Goal: Transaction & Acquisition: Obtain resource

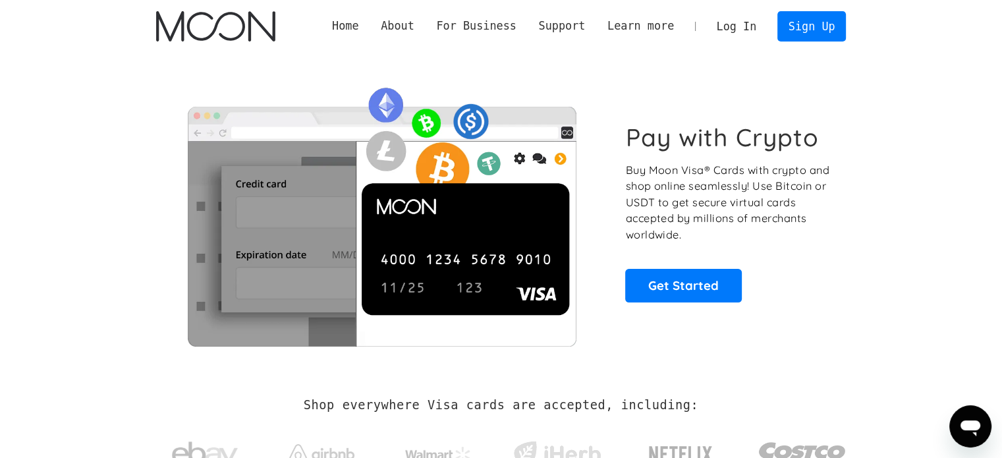
click at [738, 36] on link "Log In" at bounding box center [737, 26] width 62 height 29
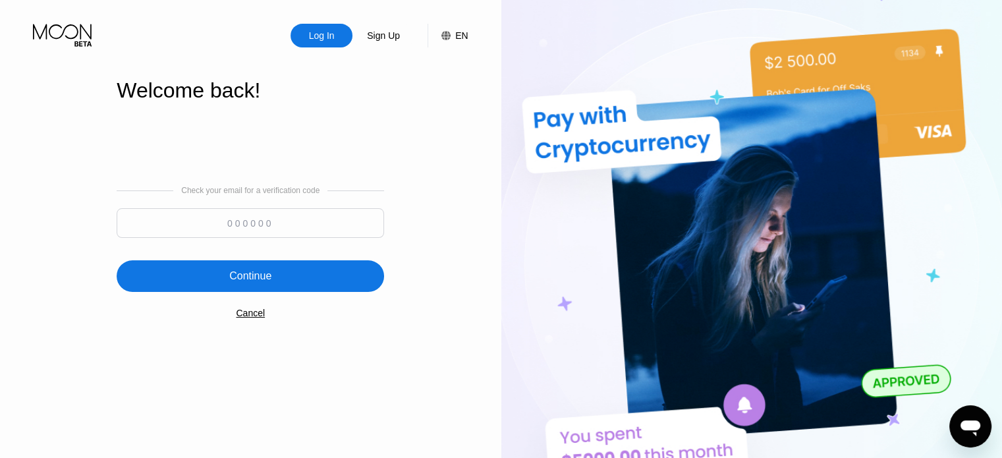
click at [212, 215] on input at bounding box center [250, 223] width 267 height 30
paste input "790452"
type input "790452"
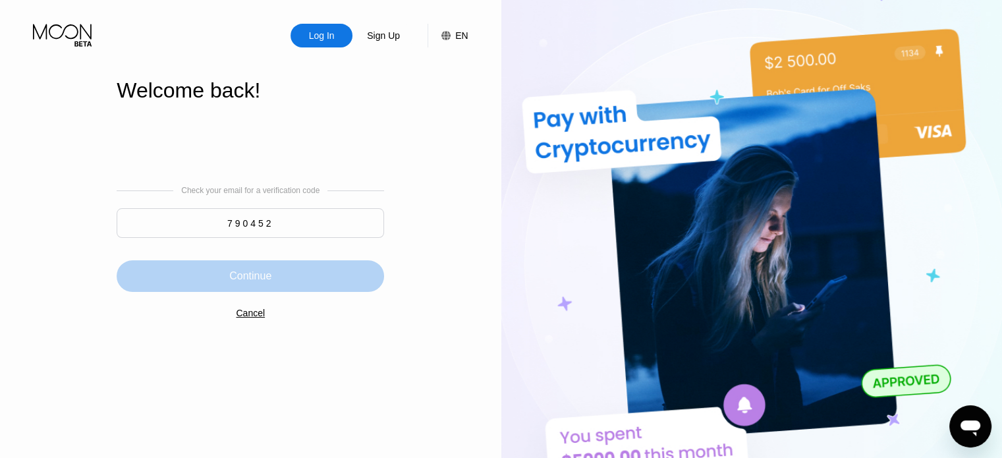
click at [255, 266] on div "Continue" at bounding box center [250, 276] width 267 height 32
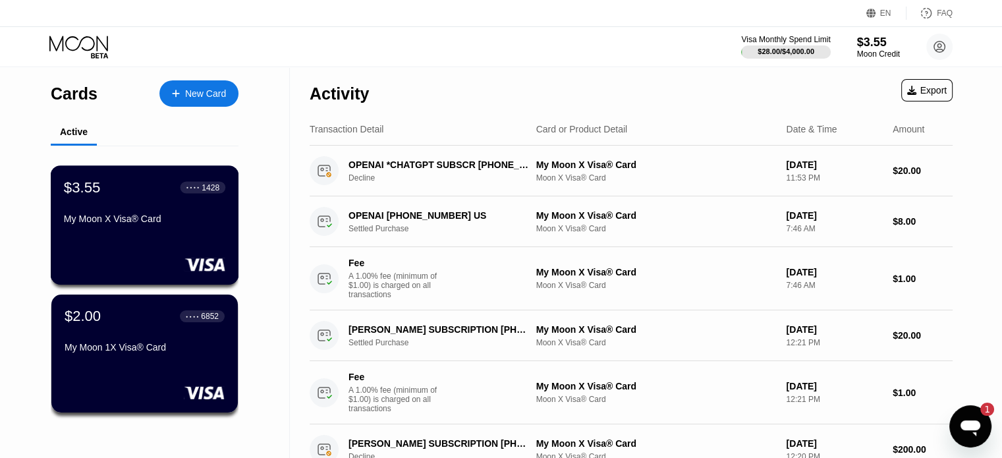
click at [111, 216] on div "My Moon X Visa® Card" at bounding box center [144, 218] width 161 height 11
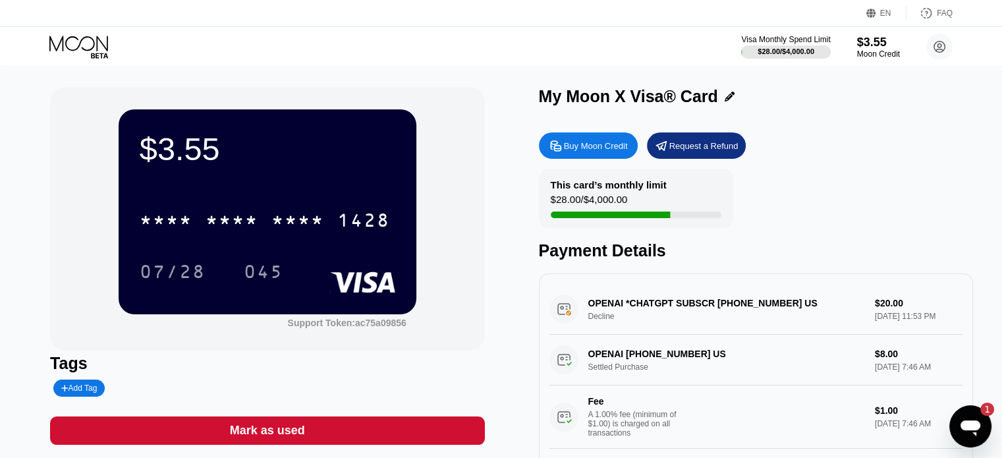
click at [577, 140] on div "Buy Moon Credit" at bounding box center [588, 145] width 99 height 26
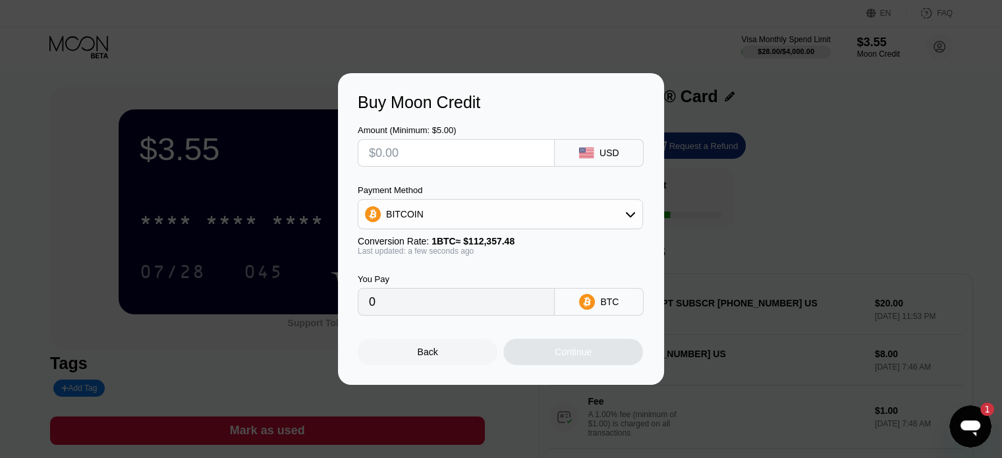
click at [432, 147] on input "text" at bounding box center [456, 153] width 175 height 26
type input "$2"
type input "0.00001781"
type input "$22"
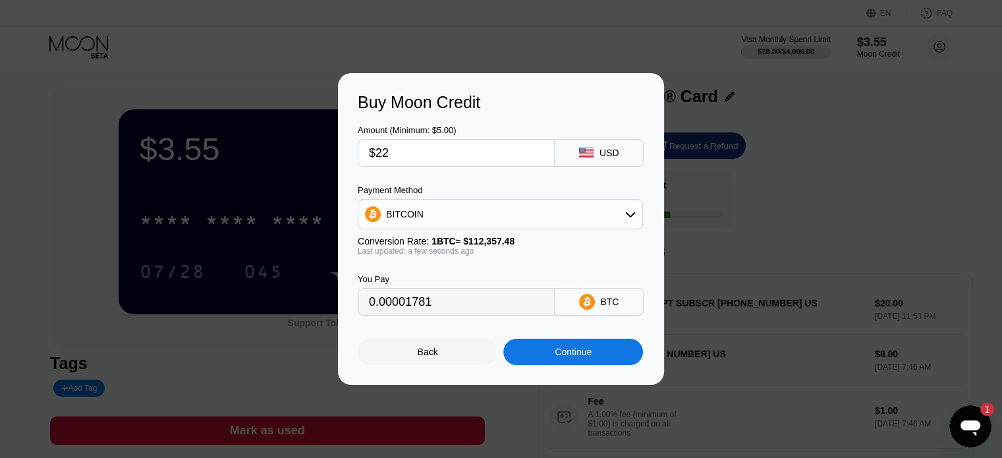
type input "0.00019581"
type input "$22"
click at [580, 212] on div "BITCOIN" at bounding box center [500, 214] width 284 height 26
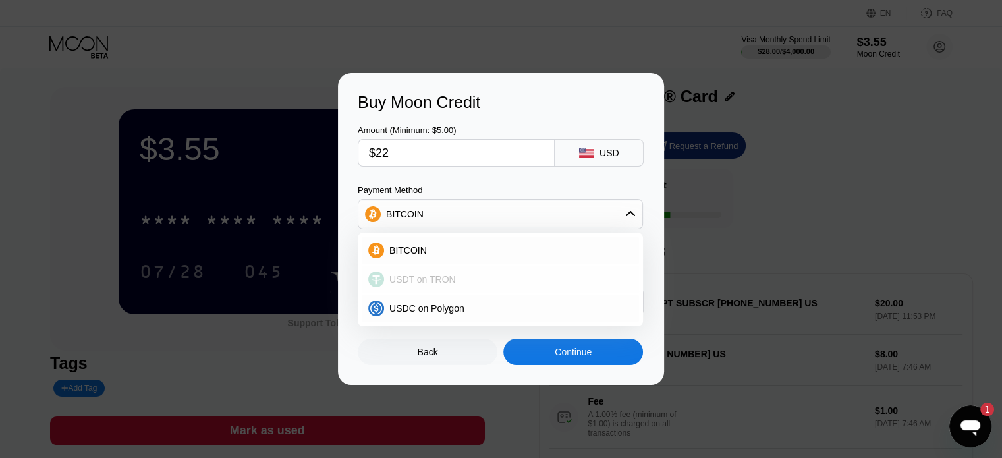
click at [530, 281] on div "USDT on TRON" at bounding box center [508, 279] width 248 height 11
type input "22.22"
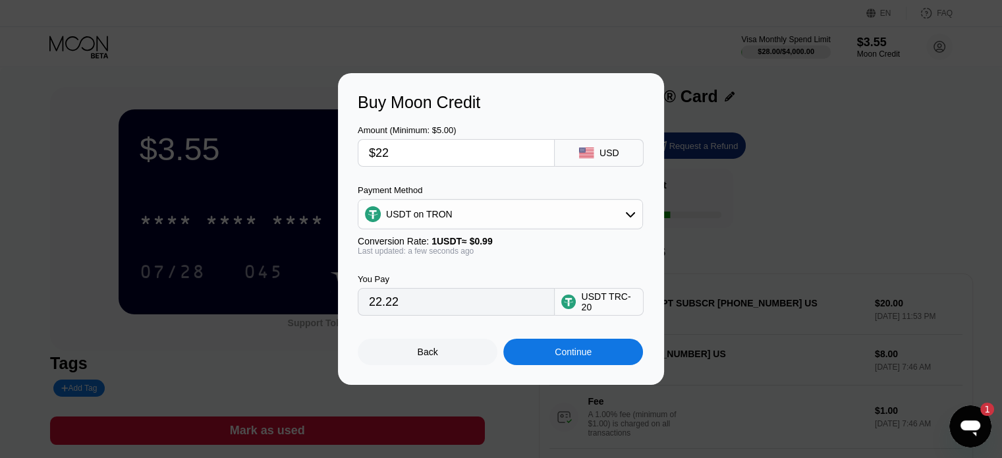
click at [543, 256] on div "Last updated: a few seconds ago" at bounding box center [500, 250] width 285 height 9
click at [567, 357] on div "Continue" at bounding box center [573, 352] width 37 height 11
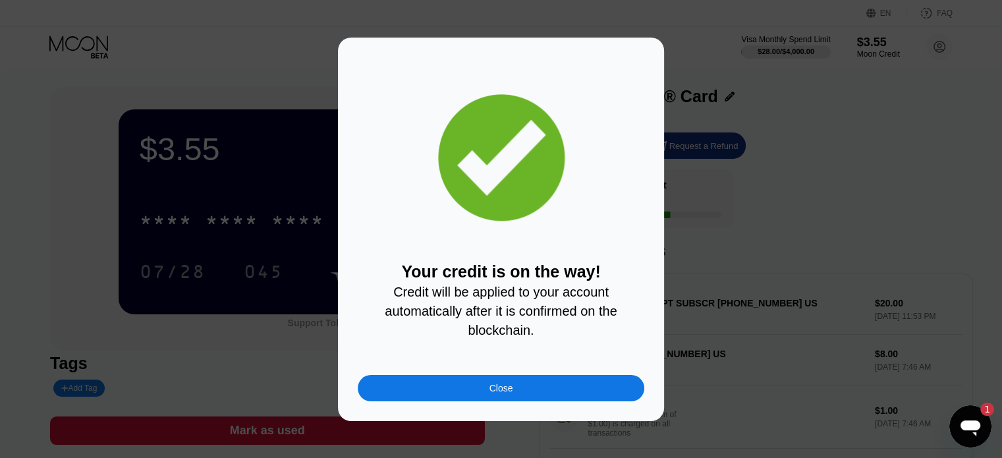
click at [543, 389] on div "Close" at bounding box center [501, 388] width 287 height 26
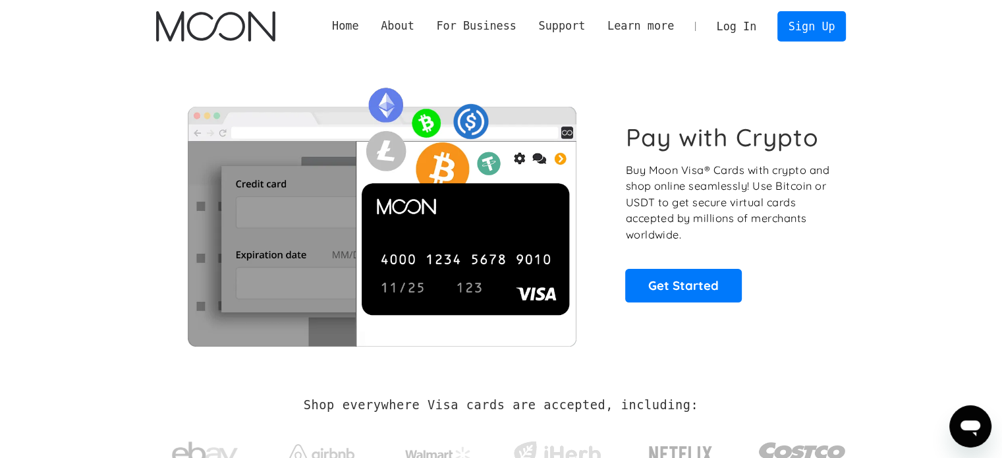
click at [746, 25] on link "Log In" at bounding box center [737, 26] width 62 height 29
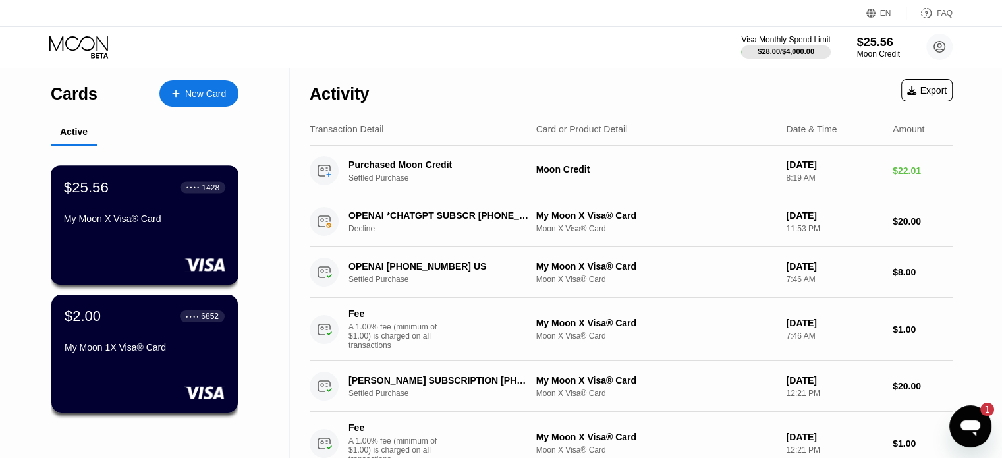
click at [130, 222] on div "My Moon X Visa® Card" at bounding box center [144, 218] width 161 height 11
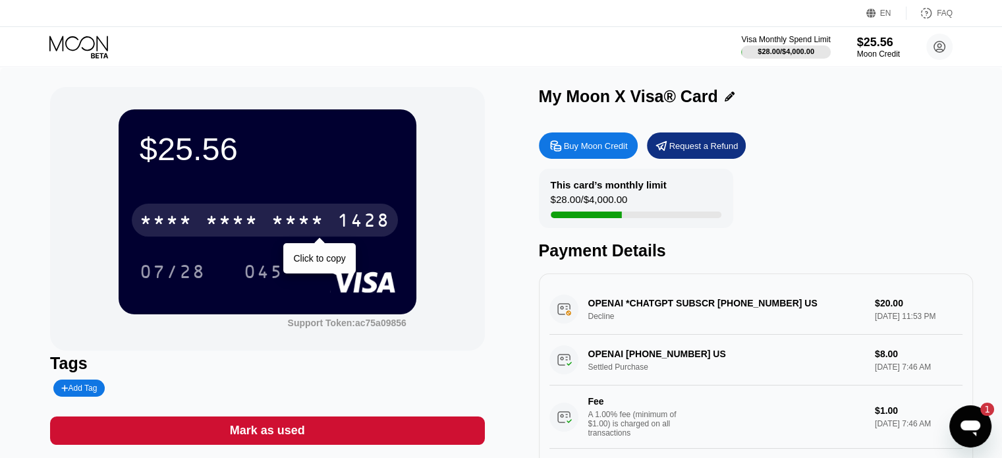
click at [248, 230] on div "* * * *" at bounding box center [232, 221] width 53 height 21
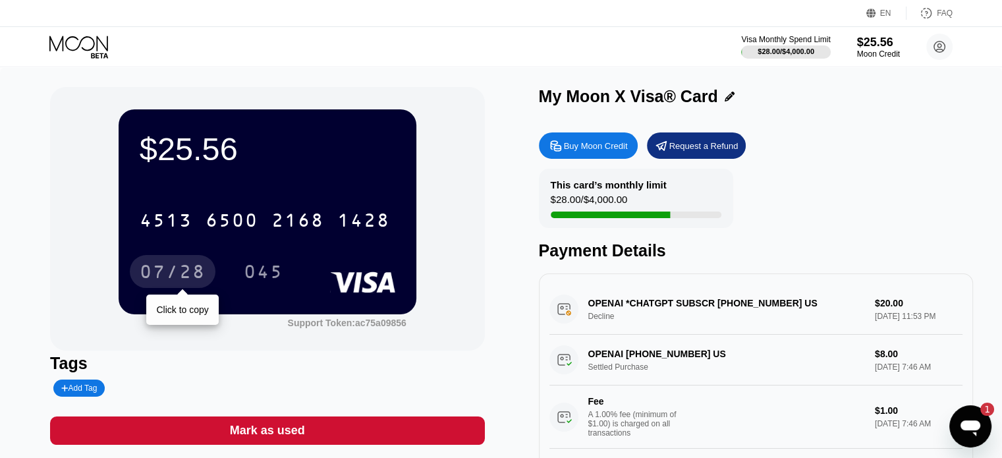
click at [159, 266] on div "07/28" at bounding box center [173, 273] width 66 height 21
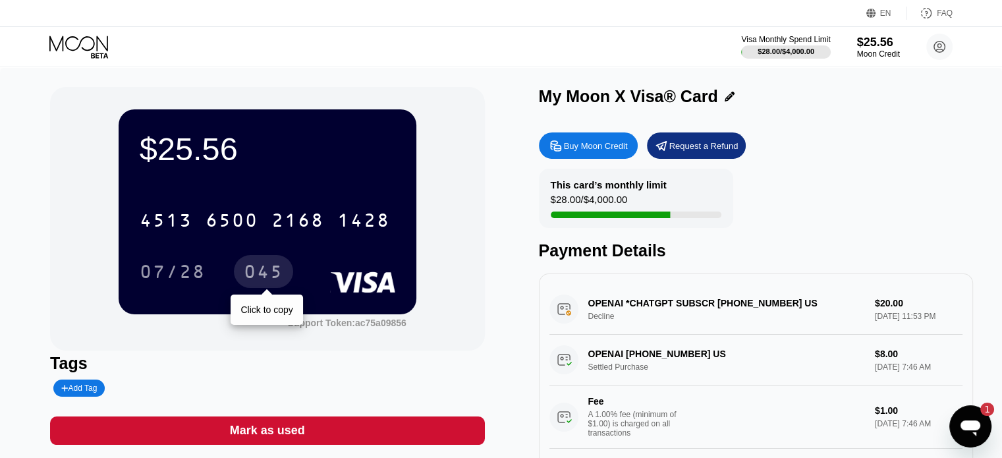
click at [271, 276] on div "045" at bounding box center [264, 273] width 40 height 21
